Goal: Information Seeking & Learning: Learn about a topic

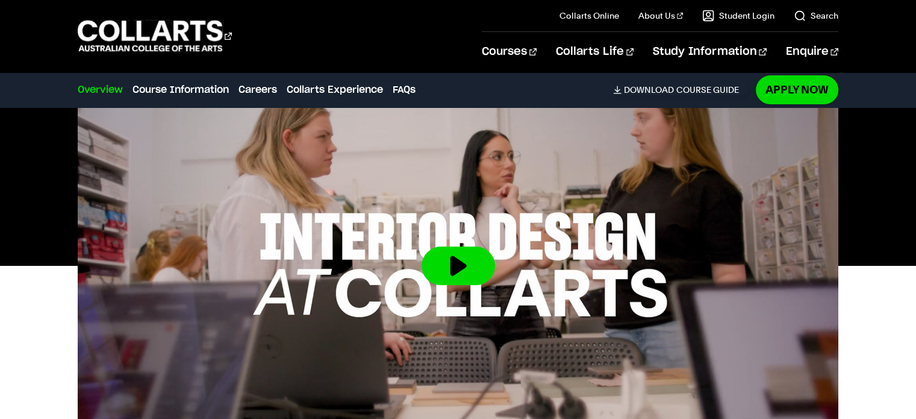
scroll to position [422, 0]
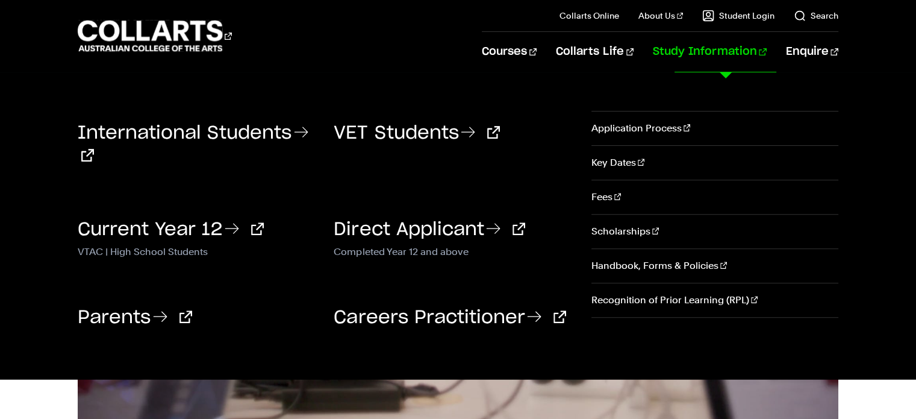
click at [691, 52] on link "Study Information" at bounding box center [709, 52] width 113 height 40
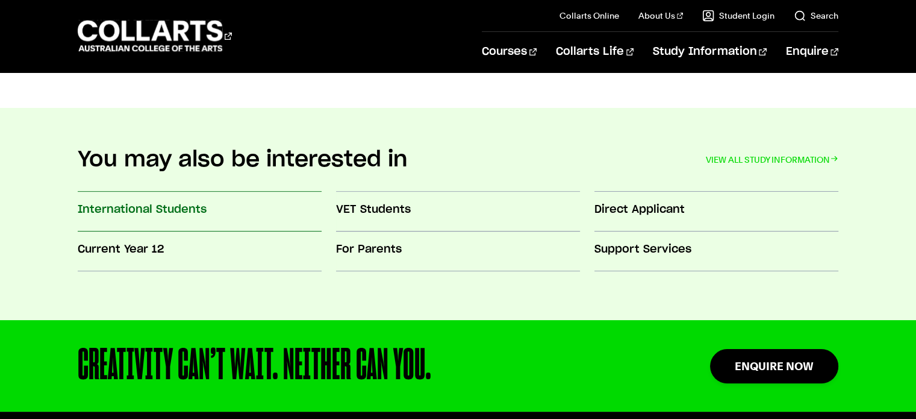
click at [190, 202] on h3 "International Students" at bounding box center [200, 210] width 244 height 16
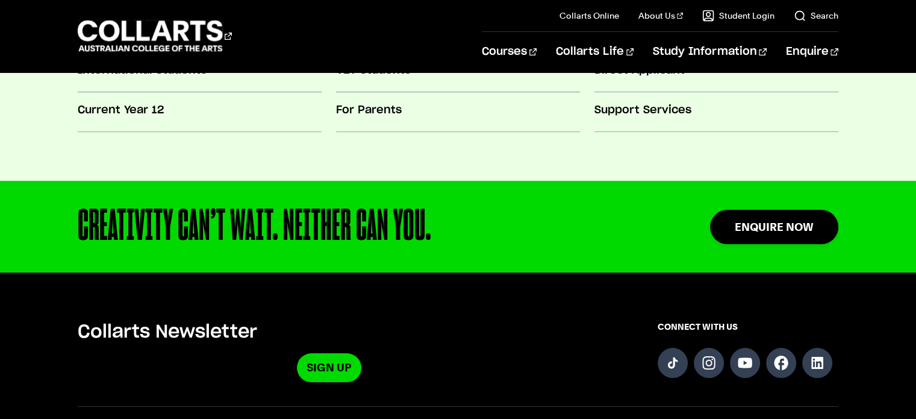
scroll to position [663, 0]
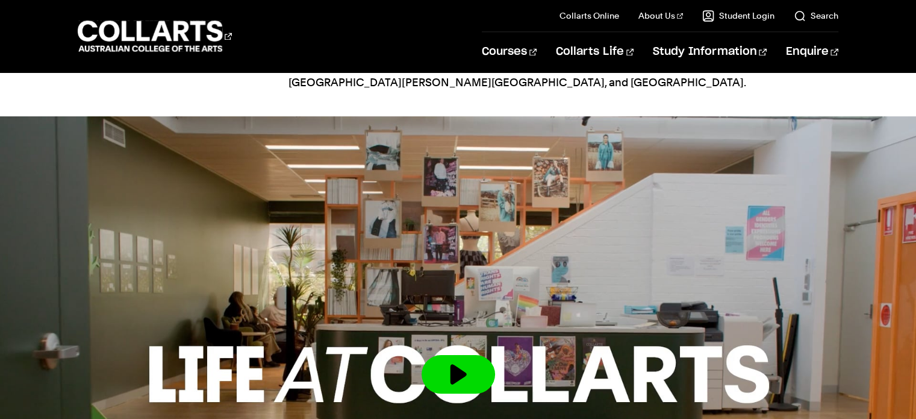
scroll to position [2470, 0]
